Goal: Task Accomplishment & Management: Complete application form

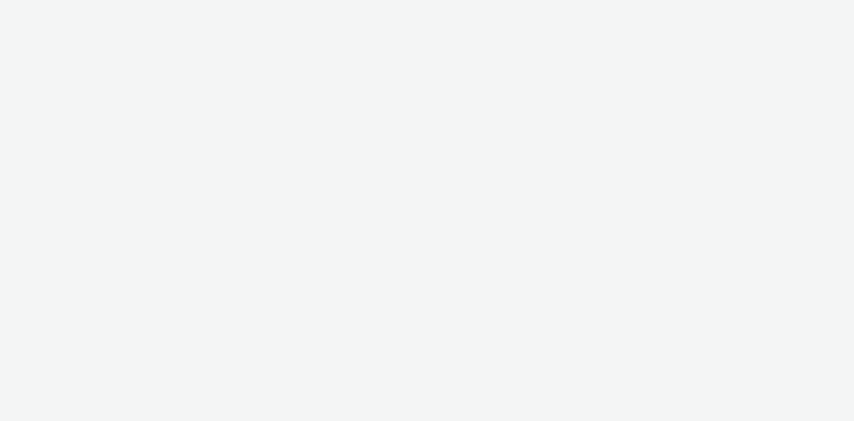
select select "81cf4752-e49a-4222-a56a-ad3241e7c03d"
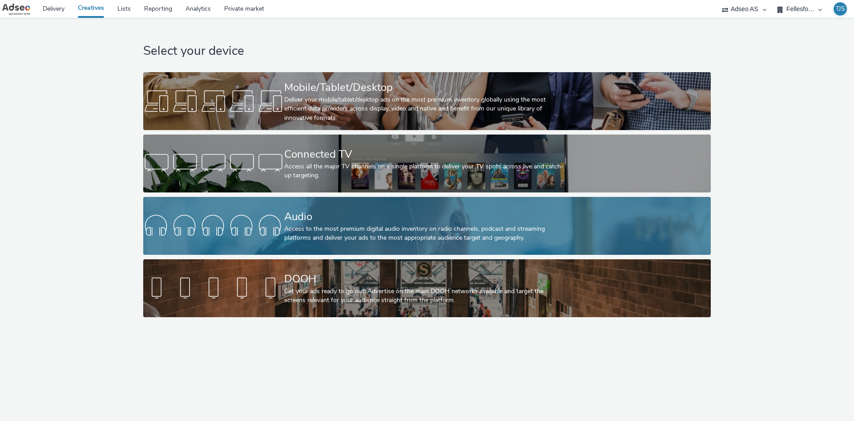
click at [394, 243] on div "Audio Access to the most premium digital audio inventory on radio channels, pod…" at bounding box center [425, 226] width 282 height 58
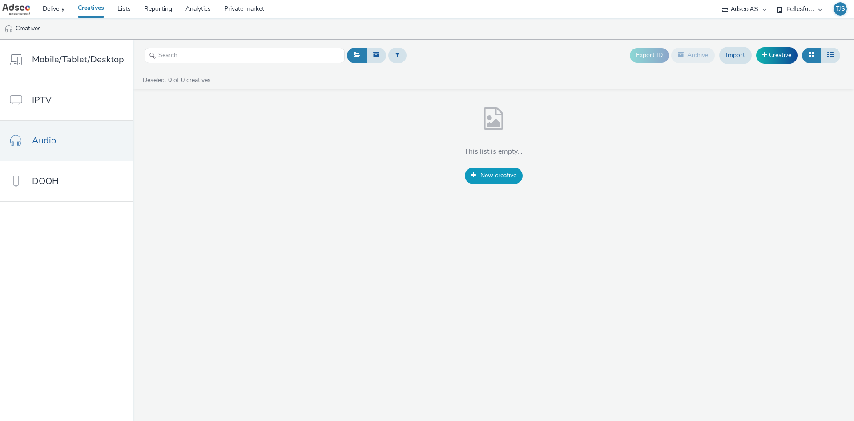
click at [489, 174] on span "New creative" at bounding box center [499, 175] width 36 height 8
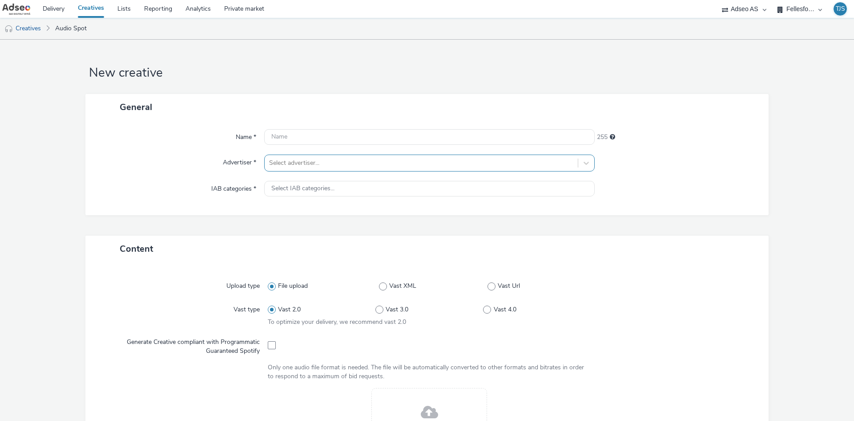
click at [488, 158] on div at bounding box center [421, 163] width 304 height 11
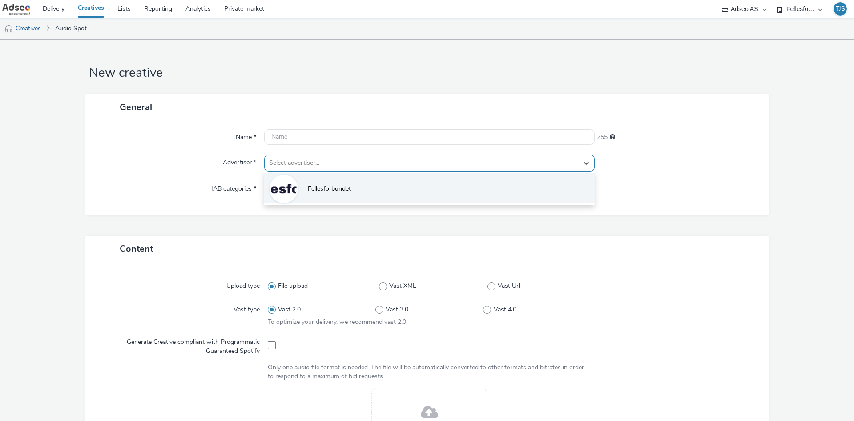
click at [477, 184] on li "Fellesforbundet" at bounding box center [429, 188] width 331 height 30
type input "[URL][DOMAIN_NAME]"
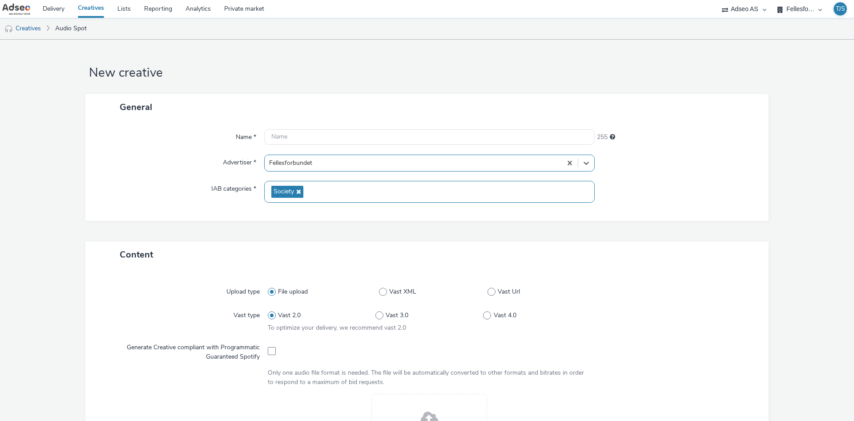
click at [458, 189] on div "Society" at bounding box center [429, 192] width 331 height 22
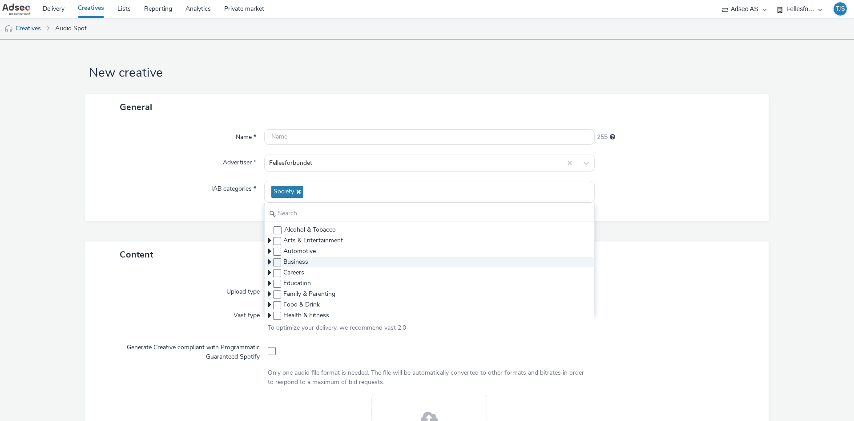
click at [387, 262] on span "Business" at bounding box center [430, 261] width 330 height 11
click at [277, 261] on span at bounding box center [277, 262] width 8 height 8
checkbox input "true"
click at [294, 194] on icon at bounding box center [297, 191] width 7 height 6
checkbox input "false"
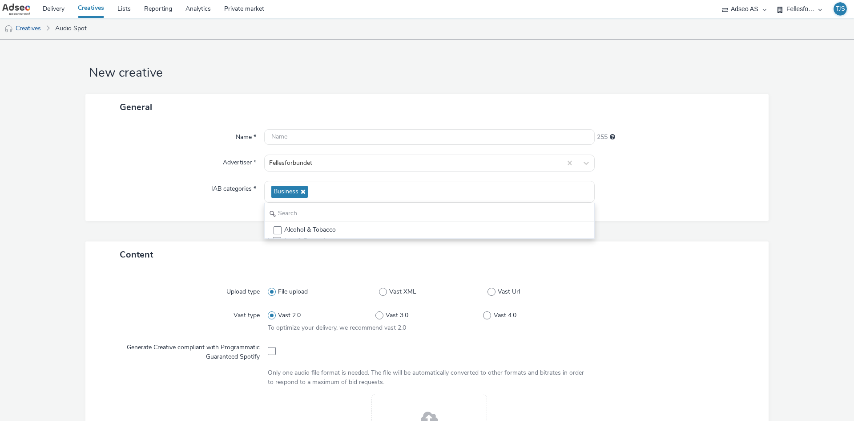
click at [228, 259] on div "Content" at bounding box center [427, 254] width 684 height 26
click at [268, 349] on span at bounding box center [272, 351] width 8 height 8
checkbox input "false"
click at [149, 97] on div "General" at bounding box center [427, 107] width 684 height 26
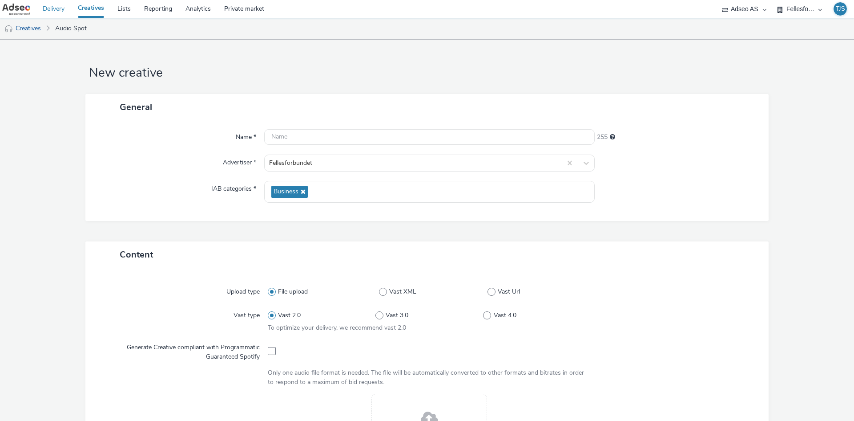
click at [57, 9] on link "Delivery" at bounding box center [53, 9] width 35 height 18
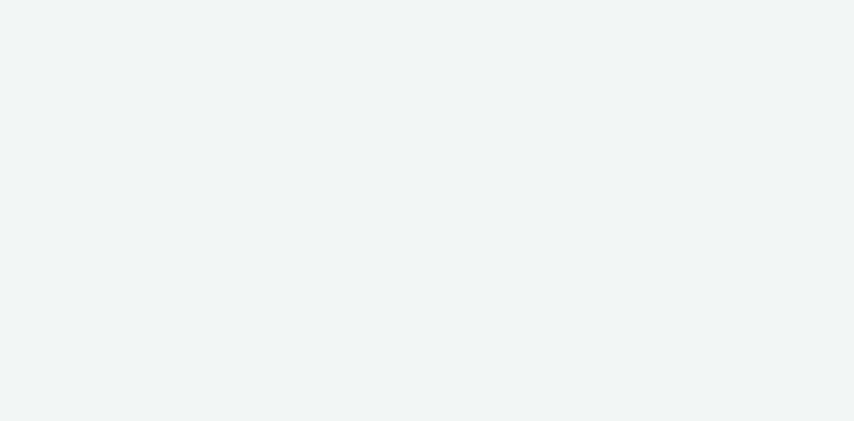
select select "81cf4752-e49a-4222-a56a-ad3241e7c03d"
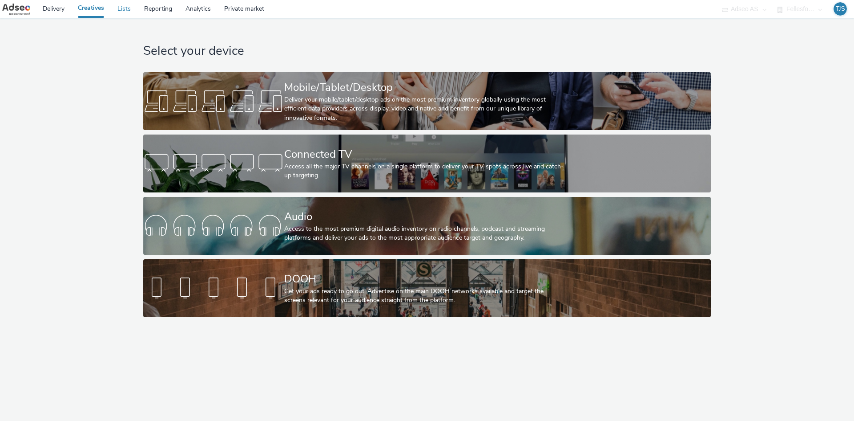
click at [126, 10] on link "Lists" at bounding box center [124, 9] width 27 height 18
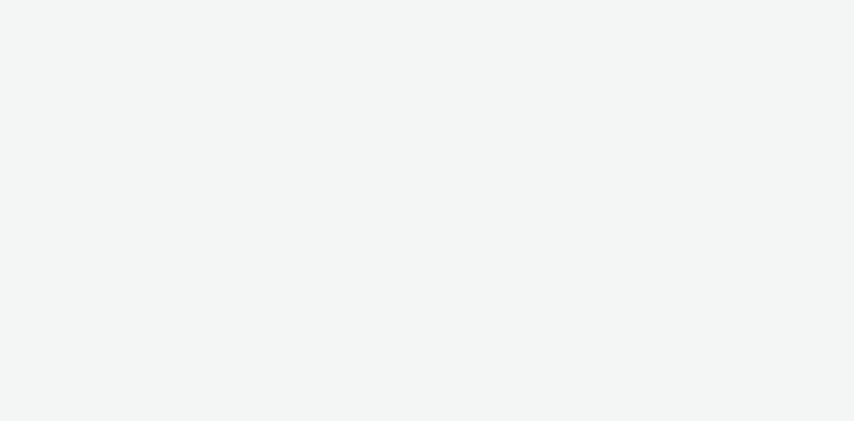
select select "81cf4752-e49a-4222-a56a-ad3241e7c03d"
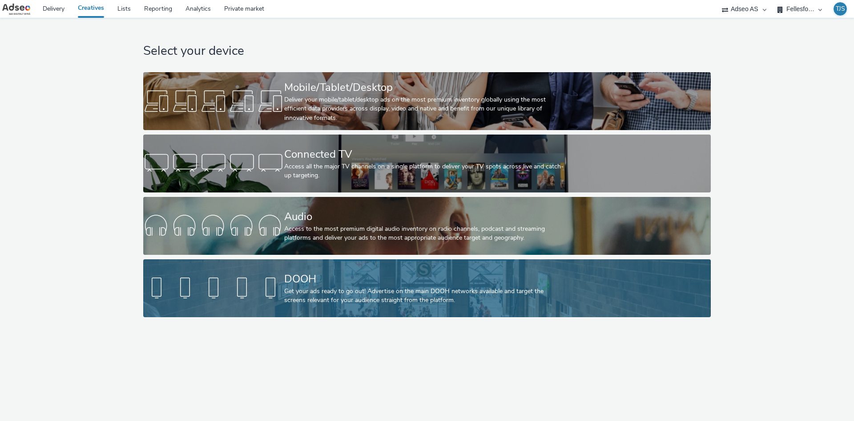
click at [332, 298] on div "Get your ads ready to go out! Advertise on the main DOOH networks available and…" at bounding box center [425, 296] width 282 height 18
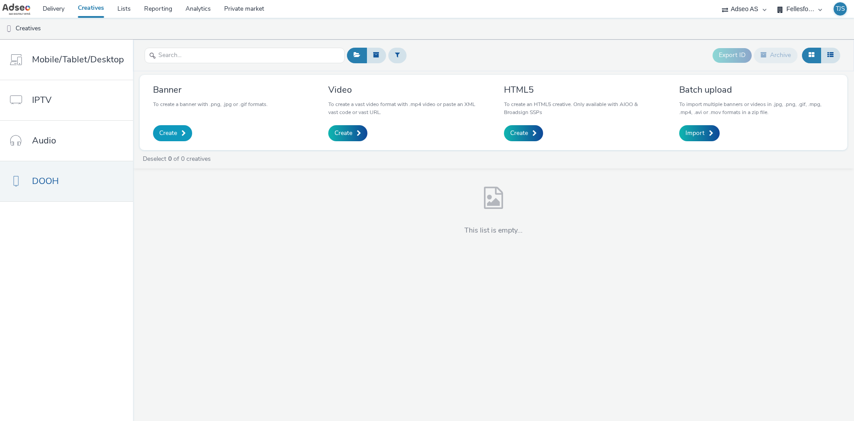
click at [179, 130] on link "Create" at bounding box center [172, 133] width 39 height 16
click at [182, 130] on span at bounding box center [184, 133] width 4 height 6
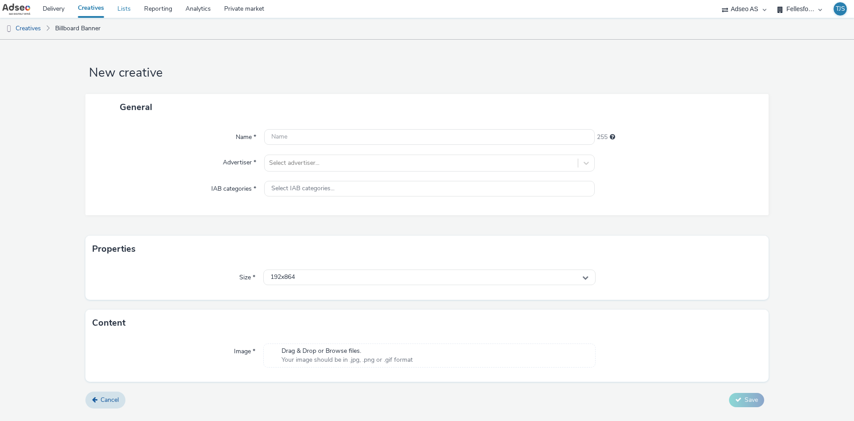
click at [129, 11] on link "Lists" at bounding box center [124, 9] width 27 height 18
